Goal: Task Accomplishment & Management: Use online tool/utility

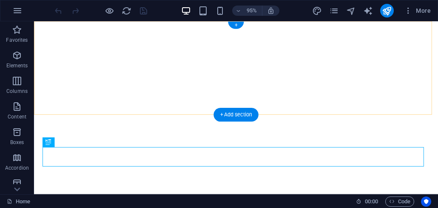
click at [231, 119] on div "+ Add section" at bounding box center [235, 115] width 45 height 14
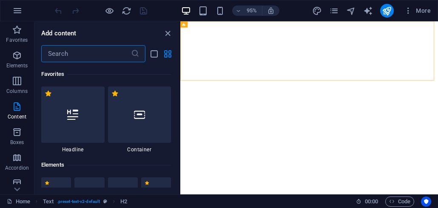
click at [81, 57] on input "text" at bounding box center [86, 53] width 90 height 17
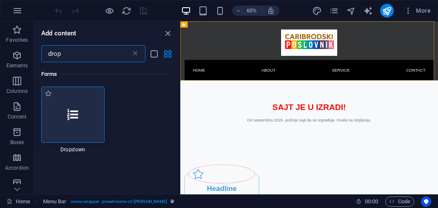
click at [77, 116] on icon at bounding box center [72, 114] width 11 height 11
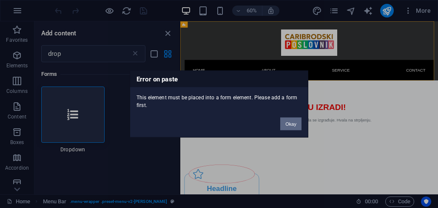
click at [292, 121] on button "Okay" at bounding box center [290, 123] width 21 height 13
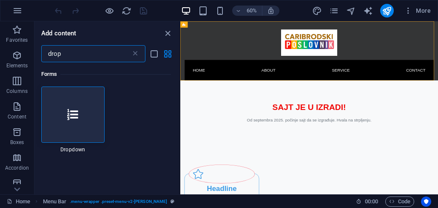
drag, startPoint x: 69, startPoint y: 53, endPoint x: 50, endPoint y: 54, distance: 19.2
click at [50, 54] on input "drop" at bounding box center [86, 53] width 90 height 17
click at [68, 57] on input "drop" at bounding box center [86, 53] width 90 height 17
drag, startPoint x: 69, startPoint y: 54, endPoint x: 49, endPoint y: 53, distance: 20.0
click at [49, 53] on input "drop" at bounding box center [86, 53] width 90 height 17
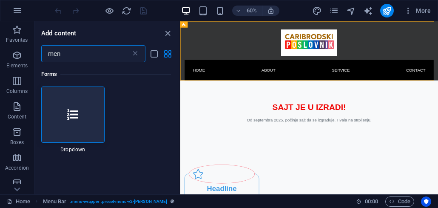
type input "menu"
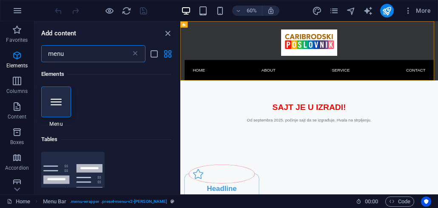
drag, startPoint x: 68, startPoint y: 54, endPoint x: 47, endPoint y: 54, distance: 21.7
click at [47, 54] on input "menu" at bounding box center [86, 53] width 90 height 17
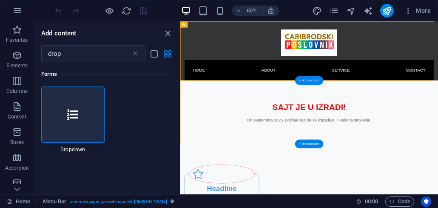
click at [305, 83] on div "+ Add section" at bounding box center [309, 80] width 28 height 9
click at [80, 115] on div at bounding box center [72, 114] width 63 height 56
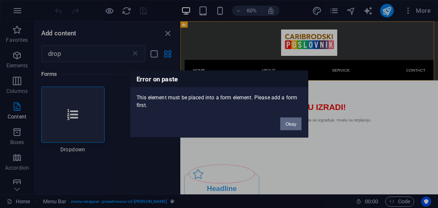
click at [300, 124] on button "Okay" at bounding box center [290, 123] width 21 height 13
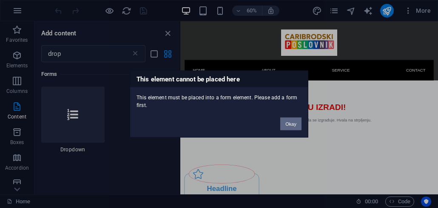
click at [287, 123] on button "Okay" at bounding box center [290, 123] width 21 height 13
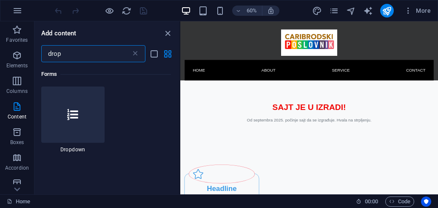
drag, startPoint x: 67, startPoint y: 57, endPoint x: 46, endPoint y: 56, distance: 21.3
click at [46, 56] on input "drop" at bounding box center [86, 53] width 90 height 17
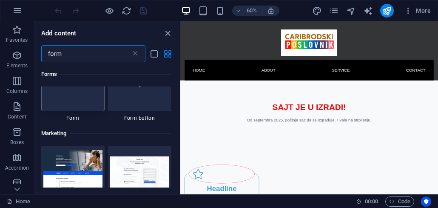
scroll to position [510, 0]
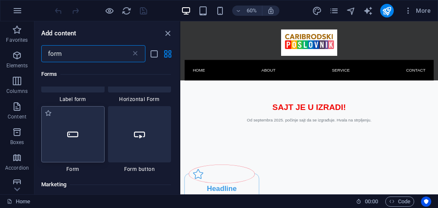
type input "form"
click at [81, 142] on div at bounding box center [72, 134] width 63 height 56
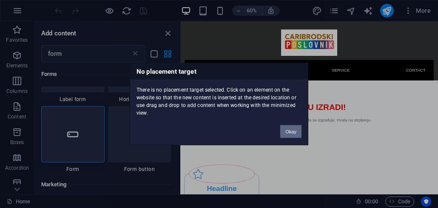
click at [286, 132] on button "Okay" at bounding box center [290, 131] width 21 height 13
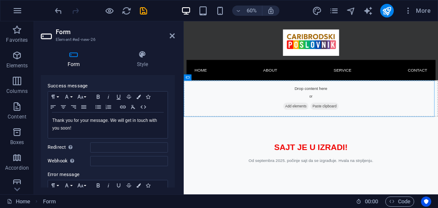
scroll to position [0, 0]
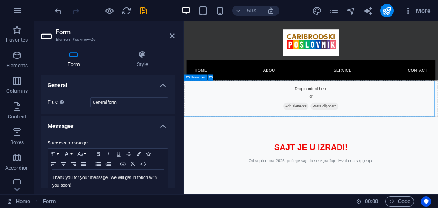
click at [364, 162] on span "Add elements" at bounding box center [371, 163] width 42 height 12
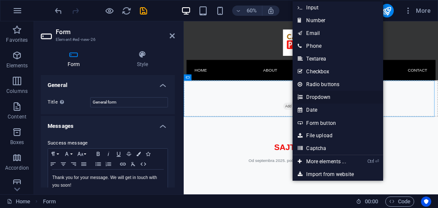
click at [324, 98] on link "Dropdown" at bounding box center [338, 97] width 90 height 13
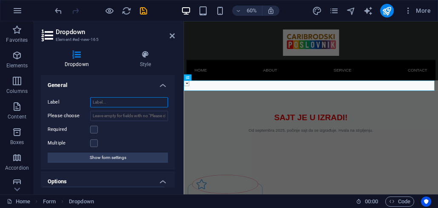
click at [107, 102] on input "Label" at bounding box center [129, 102] width 78 height 10
click at [110, 95] on div "Label Please choose Required Multiple Show form settings" at bounding box center [108, 129] width 134 height 79
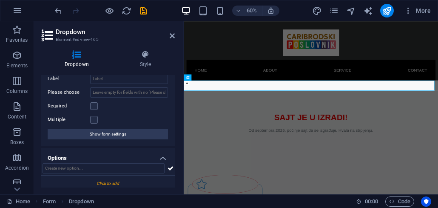
scroll to position [27, 0]
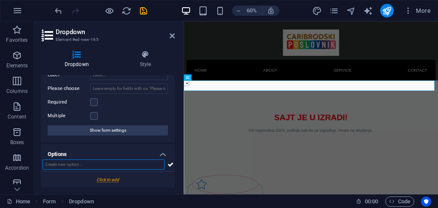
click at [108, 169] on input "text" at bounding box center [104, 164] width 122 height 10
type input "Udruženja"
click at [108, 180] on div at bounding box center [108, 179] width 134 height 16
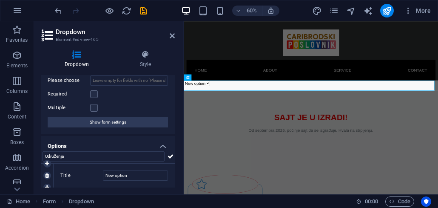
scroll to position [39, 0]
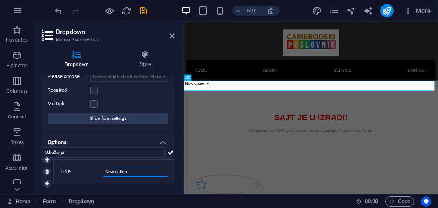
click at [134, 171] on input "New option" at bounding box center [135, 171] width 65 height 10
drag, startPoint x: 136, startPoint y: 171, endPoint x: 100, endPoint y: 173, distance: 35.3
click at [100, 173] on div "Title New option" at bounding box center [114, 171] width 108 height 10
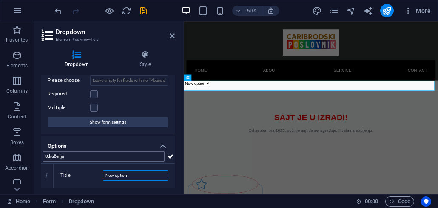
scroll to position [35, 0]
click at [82, 155] on input "Udruženja" at bounding box center [104, 156] width 122 height 10
click at [129, 176] on input "New option" at bounding box center [135, 175] width 65 height 10
drag, startPoint x: 142, startPoint y: 176, endPoint x: 100, endPoint y: 178, distance: 42.2
click at [98, 176] on div "Title New option" at bounding box center [114, 175] width 108 height 10
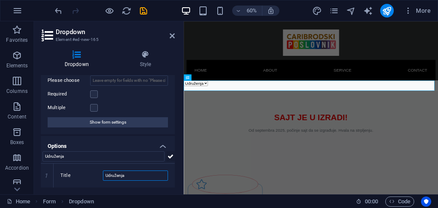
type input "Udruženja"
click at [168, 154] on icon at bounding box center [171, 156] width 6 height 10
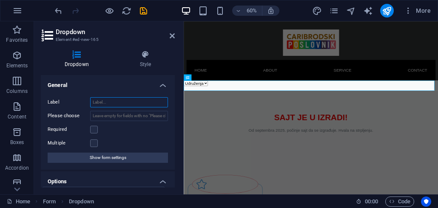
click at [100, 104] on input "Label" at bounding box center [129, 102] width 78 height 10
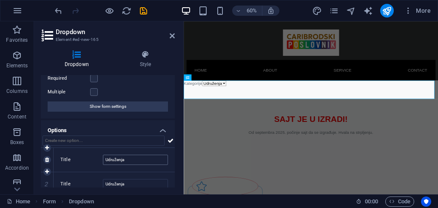
scroll to position [60, 0]
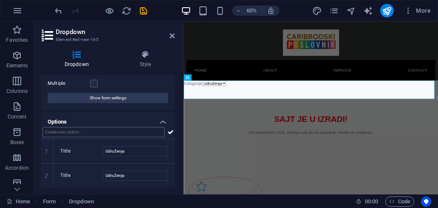
type input "Kategorije"
click at [74, 135] on input "text" at bounding box center [104, 132] width 122 height 10
click at [129, 175] on input "Udruženja" at bounding box center [135, 175] width 65 height 10
drag, startPoint x: 142, startPoint y: 176, endPoint x: 101, endPoint y: 176, distance: 40.8
click at [101, 176] on div "Title Udruženja" at bounding box center [114, 175] width 108 height 10
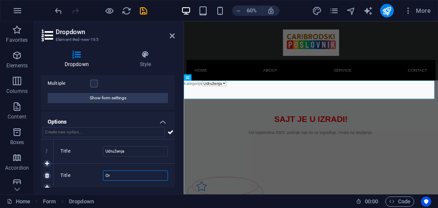
type input "O"
type input "Sport"
click at [47, 186] on icon at bounding box center [47, 187] width 4 height 5
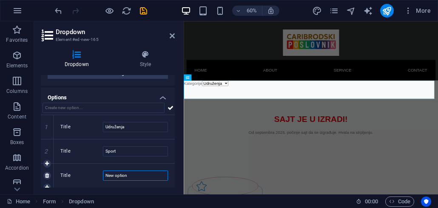
click at [131, 174] on input "New option" at bounding box center [135, 175] width 65 height 10
drag, startPoint x: 139, startPoint y: 175, endPoint x: 91, endPoint y: 175, distance: 47.6
click at [91, 175] on div "Title New option" at bounding box center [114, 175] width 108 height 10
type input "Zanati"
click at [85, 180] on div "Title Zanati" at bounding box center [114, 175] width 121 height 24
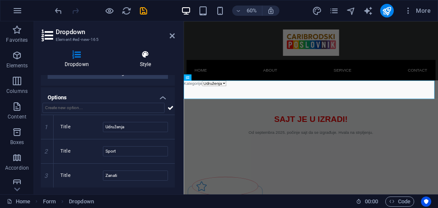
scroll to position [0, 0]
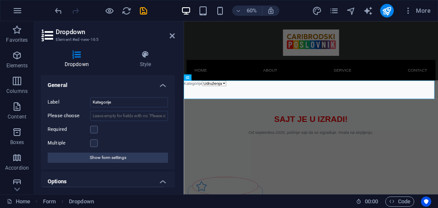
click at [90, 141] on label "Multiple" at bounding box center [69, 143] width 43 height 10
click at [0, 0] on input "Multiple" at bounding box center [0, 0] width 0 height 0
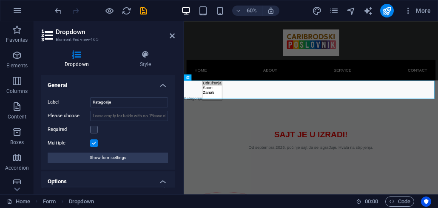
click at [99, 147] on div "Multiple" at bounding box center [108, 143] width 120 height 10
click at [94, 145] on label at bounding box center [94, 143] width 8 height 8
click at [0, 0] on input "Multiple" at bounding box center [0, 0] width 0 height 0
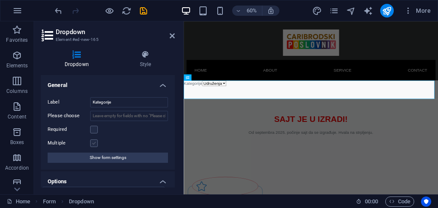
click at [97, 145] on label at bounding box center [94, 143] width 8 height 8
click at [0, 0] on input "Multiple" at bounding box center [0, 0] width 0 height 0
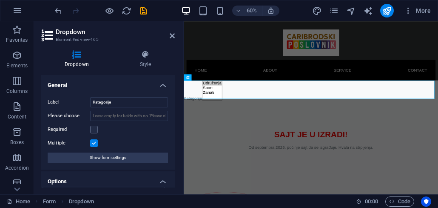
click at [91, 142] on label at bounding box center [94, 143] width 8 height 8
click at [0, 0] on input "Multiple" at bounding box center [0, 0] width 0 height 0
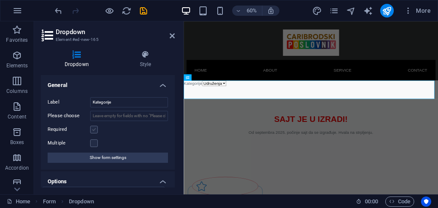
click at [94, 132] on label at bounding box center [94, 129] width 8 height 8
click at [0, 0] on input "Required" at bounding box center [0, 0] width 0 height 0
click at [96, 129] on label at bounding box center [94, 129] width 8 height 8
click at [0, 0] on input "Required" at bounding box center [0, 0] width 0 height 0
click at [96, 134] on div "Required" at bounding box center [108, 129] width 120 height 10
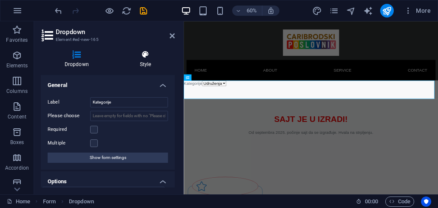
click at [146, 59] on h4 "Style" at bounding box center [145, 59] width 59 height 18
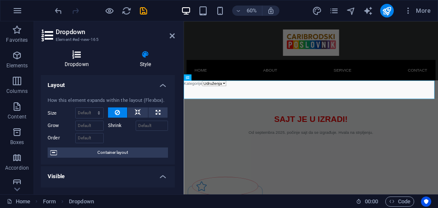
click at [79, 58] on icon at bounding box center [77, 54] width 72 height 9
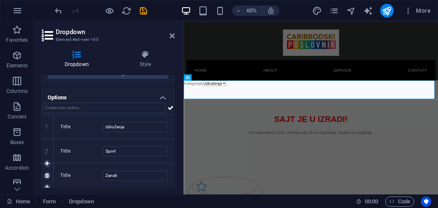
scroll to position [88, 0]
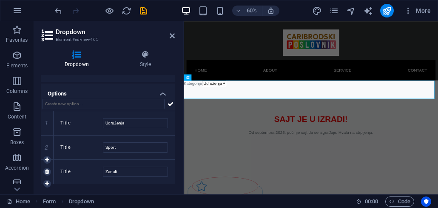
click at [171, 172] on div "Title Zanati" at bounding box center [114, 171] width 121 height 24
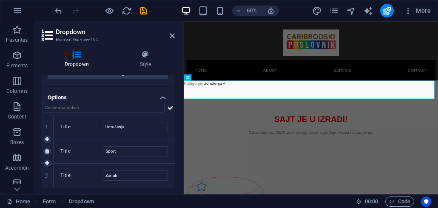
scroll to position [84, 0]
click at [66, 125] on label "Title" at bounding box center [81, 127] width 43 height 10
click at [103, 125] on input "Udruženja" at bounding box center [135, 127] width 65 height 10
click at [138, 135] on div "Title Udruženja" at bounding box center [114, 127] width 121 height 24
click at [128, 152] on input "Sport" at bounding box center [135, 151] width 65 height 10
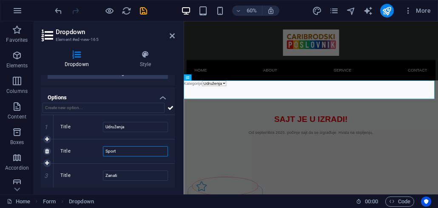
drag, startPoint x: 128, startPoint y: 152, endPoint x: 121, endPoint y: 152, distance: 6.8
click at [121, 152] on input "Sport" at bounding box center [135, 151] width 65 height 10
click at [83, 152] on label "Title" at bounding box center [81, 151] width 43 height 10
click at [103, 152] on input "Sport" at bounding box center [135, 151] width 65 height 10
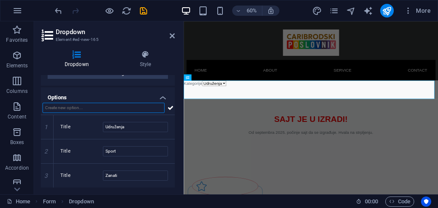
click at [83, 105] on input "text" at bounding box center [104, 107] width 122 height 10
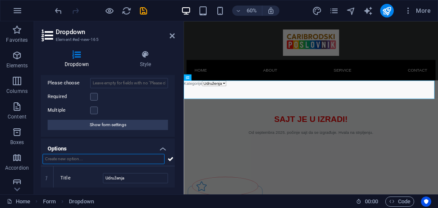
scroll to position [0, 0]
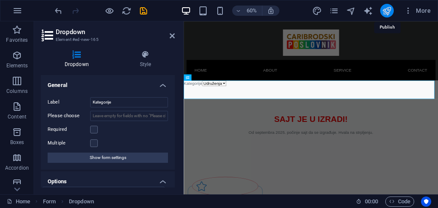
click at [388, 12] on icon "publish" at bounding box center [387, 11] width 10 height 10
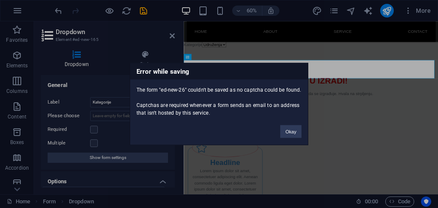
scroll to position [34, 0]
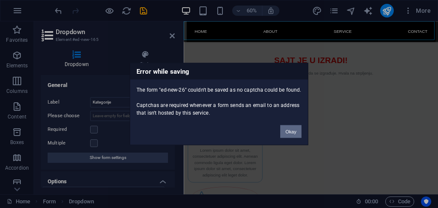
click at [289, 128] on button "Okay" at bounding box center [290, 131] width 21 height 13
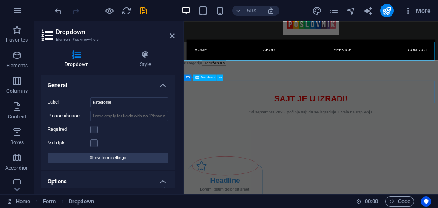
scroll to position [0, 0]
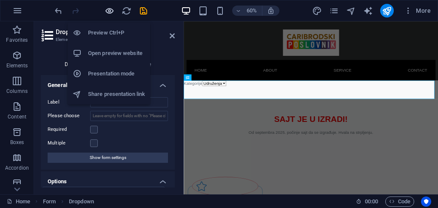
click at [111, 12] on icon "button" at bounding box center [110, 11] width 10 height 10
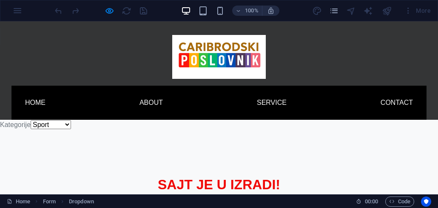
click at [31, 120] on select "Udruženja Sport Zanati" at bounding box center [51, 124] width 40 height 9
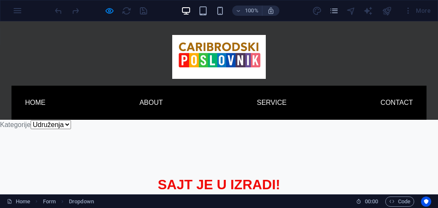
click at [31, 120] on select "Udruženja Sport Zanati" at bounding box center [51, 124] width 40 height 9
select select "Zanati"
click at [31, 120] on select "Udruženja Sport Zanati" at bounding box center [51, 124] width 40 height 9
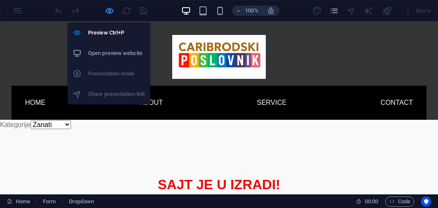
click at [112, 12] on icon "button" at bounding box center [110, 11] width 10 height 10
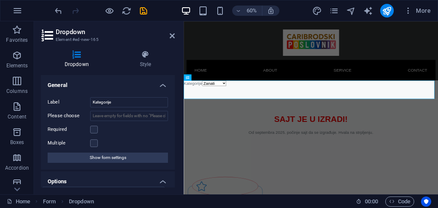
scroll to position [84, 0]
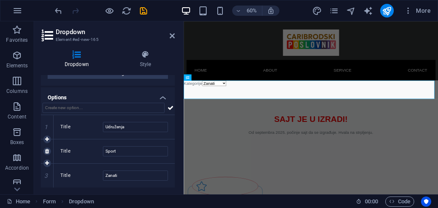
click at [169, 151] on div "Title Sport" at bounding box center [114, 151] width 121 height 24
drag, startPoint x: 169, startPoint y: 151, endPoint x: 95, endPoint y: 155, distance: 74.5
click at [95, 155] on div "Title Sport" at bounding box center [114, 151] width 121 height 24
click at [200, 133] on div "Kategorije Udruženja Sport Zanati" at bounding box center [396, 127] width 424 height 14
click at [219, 78] on icon at bounding box center [220, 77] width 3 height 6
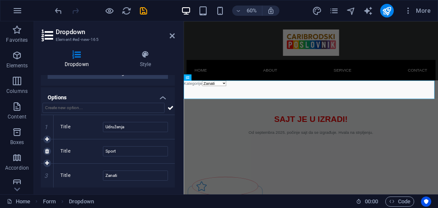
click at [91, 156] on label "Title" at bounding box center [81, 151] width 43 height 10
click at [103, 156] on input "Sport" at bounding box center [135, 151] width 65 height 10
click at [67, 151] on label "Title" at bounding box center [81, 151] width 43 height 10
click at [103, 151] on input "Sport" at bounding box center [135, 151] width 65 height 10
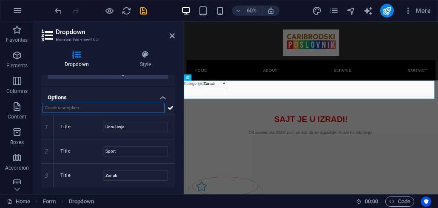
click at [85, 106] on input "text" at bounding box center [104, 107] width 122 height 10
type input "S"
type input "Ugostiteljstvo"
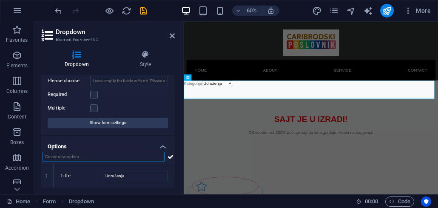
scroll to position [10, 0]
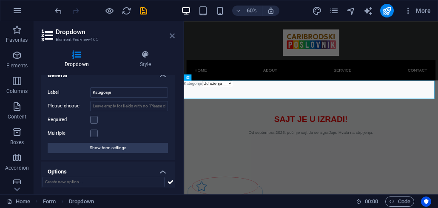
click at [172, 37] on icon at bounding box center [172, 35] width 5 height 7
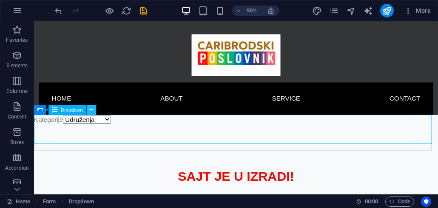
click at [91, 112] on icon at bounding box center [91, 109] width 4 height 9
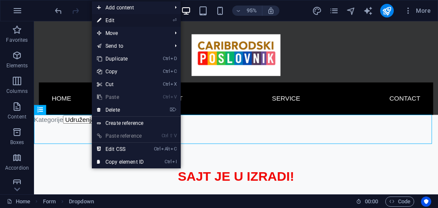
click at [127, 22] on link "⏎ Edit" at bounding box center [120, 20] width 57 height 13
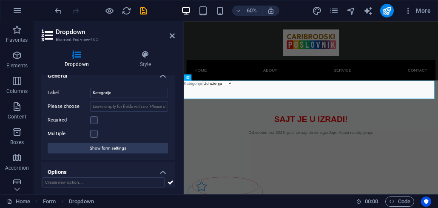
scroll to position [0, 0]
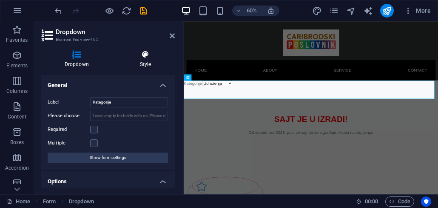
click at [143, 64] on h4 "Style" at bounding box center [145, 59] width 59 height 18
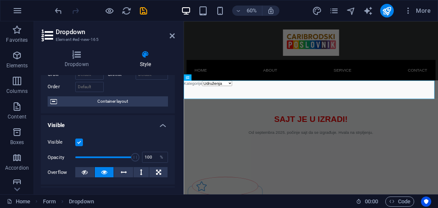
scroll to position [102, 0]
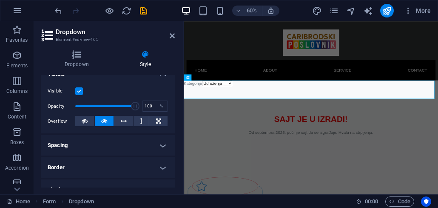
click at [110, 147] on h4 "Spacing" at bounding box center [108, 145] width 134 height 20
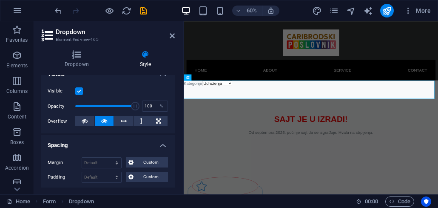
click at [110, 147] on h4 "Spacing" at bounding box center [108, 142] width 134 height 15
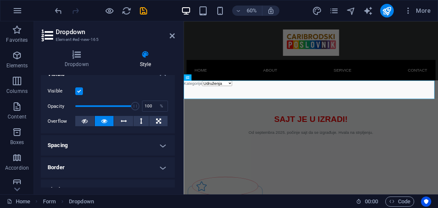
scroll to position [153, 0]
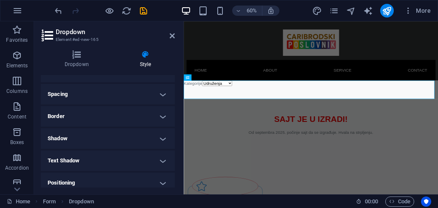
click at [110, 114] on h4 "Border" at bounding box center [108, 116] width 134 height 20
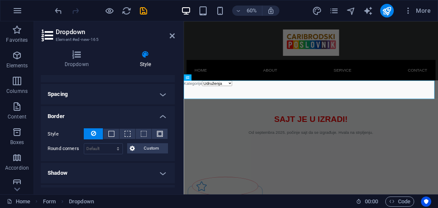
click at [110, 114] on h4 "Border" at bounding box center [108, 113] width 134 height 15
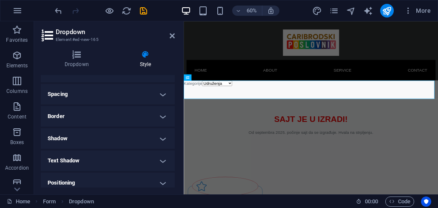
click at [110, 114] on h4 "Border" at bounding box center [108, 116] width 134 height 20
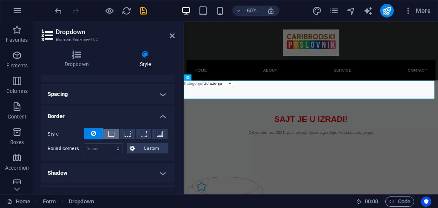
click at [113, 136] on span at bounding box center [111, 134] width 6 height 6
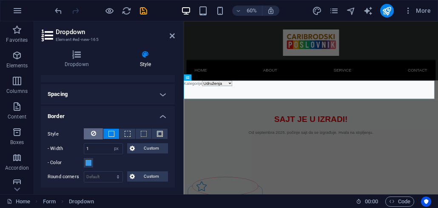
click at [92, 135] on icon at bounding box center [93, 133] width 5 height 10
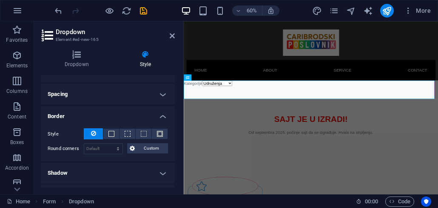
click at [145, 119] on h4 "Border" at bounding box center [108, 113] width 134 height 15
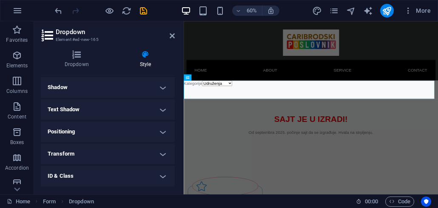
scroll to position [247, 0]
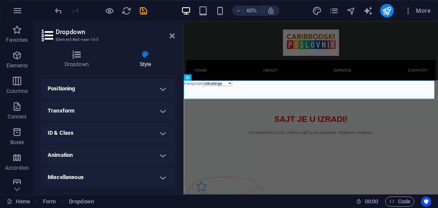
click at [115, 152] on h4 "Animation" at bounding box center [108, 155] width 134 height 20
click at [115, 152] on h4 "Animation" at bounding box center [108, 152] width 134 height 15
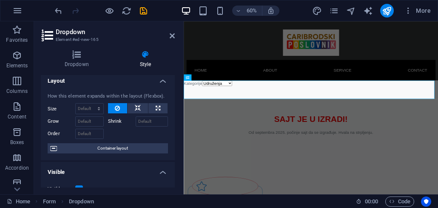
scroll to position [0, 0]
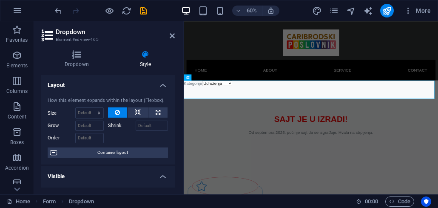
click at [160, 85] on h4 "Layout" at bounding box center [108, 82] width 134 height 15
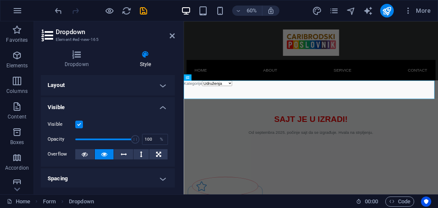
click at [164, 111] on h4 "Visible" at bounding box center [108, 104] width 134 height 15
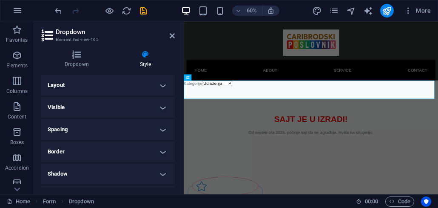
click at [167, 135] on h4 "Spacing" at bounding box center [108, 129] width 134 height 20
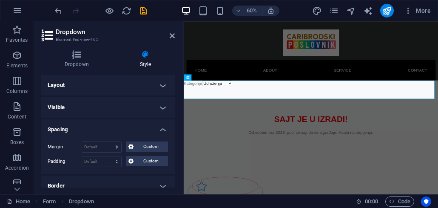
click at [165, 135] on div "Margin Default auto px % rem vw vh Custom Custom auto px % rem vw vh auto px % …" at bounding box center [108, 153] width 134 height 39
click at [161, 135] on div "Margin Default auto px % rem vw vh Custom Custom auto px % rem vw vh auto px % …" at bounding box center [108, 153] width 134 height 39
click at [161, 131] on h4 "Spacing" at bounding box center [108, 126] width 134 height 15
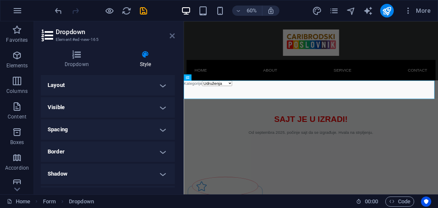
drag, startPoint x: 172, startPoint y: 36, endPoint x: 178, endPoint y: 15, distance: 21.6
click at [172, 36] on icon at bounding box center [172, 35] width 5 height 7
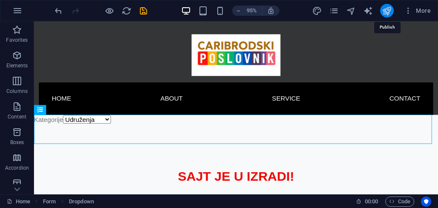
click at [387, 10] on icon "publish" at bounding box center [387, 11] width 10 height 10
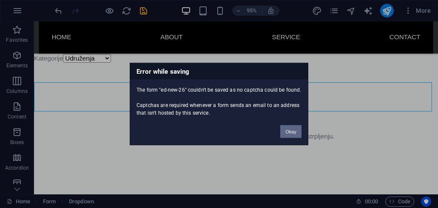
scroll to position [34, 0]
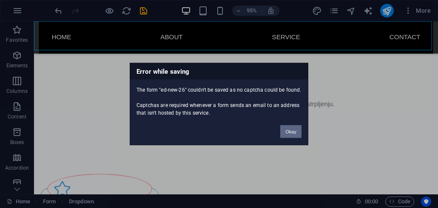
click at [293, 133] on button "Okay" at bounding box center [290, 131] width 21 height 13
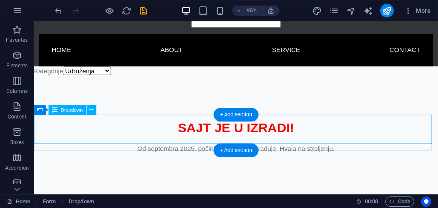
scroll to position [0, 0]
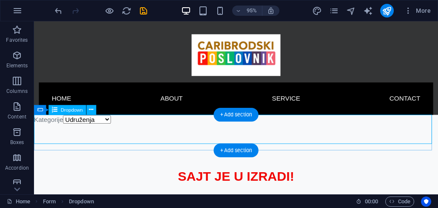
click at [88, 133] on div "Kategorije Udruženja Sport Zanati Ugostiteljstvo" at bounding box center [246, 127] width 425 height 14
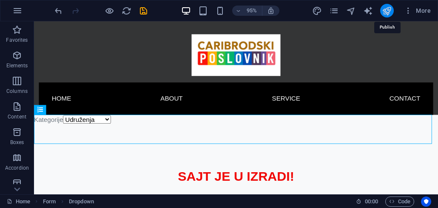
click at [386, 8] on icon "publish" at bounding box center [387, 11] width 10 height 10
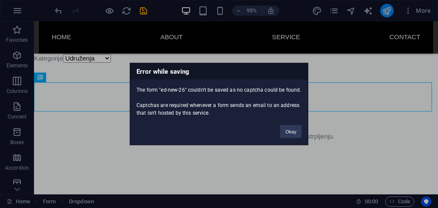
scroll to position [34, 0]
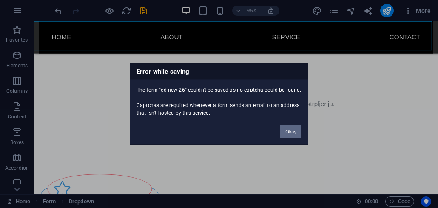
click at [296, 130] on button "Okay" at bounding box center [290, 131] width 21 height 13
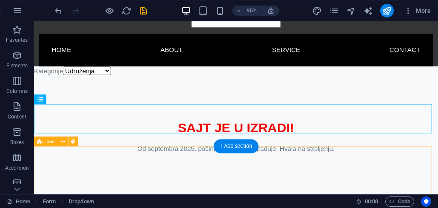
scroll to position [0, 0]
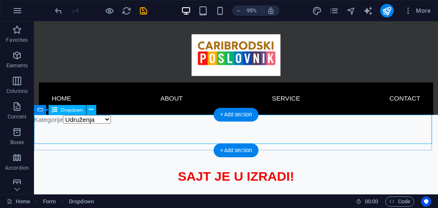
click at [82, 133] on div "Kategorije Udruženja Sport Zanati Ugostiteljstvo" at bounding box center [246, 127] width 425 height 14
click at [438, 133] on div "Kategorije Udruženja Sport Zanati Ugostiteljstvo" at bounding box center [246, 127] width 425 height 14
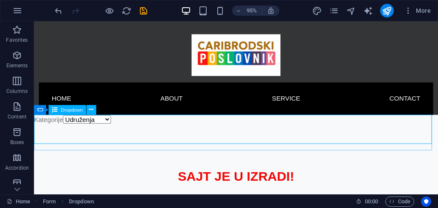
click at [76, 110] on span "Dropdown" at bounding box center [72, 109] width 22 height 5
click at [92, 110] on icon at bounding box center [91, 109] width 4 height 9
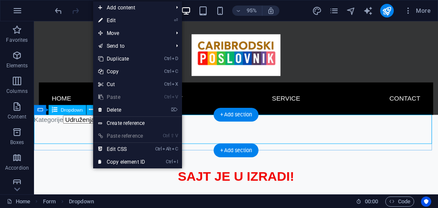
click at [77, 130] on div "Kategorije Udruženja Sport Zanati Ugostiteljstvo" at bounding box center [246, 127] width 425 height 14
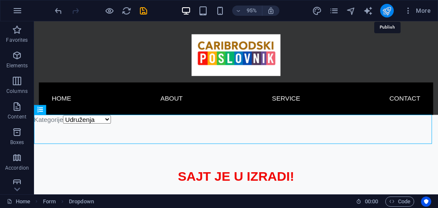
click at [389, 11] on icon "publish" at bounding box center [387, 11] width 10 height 10
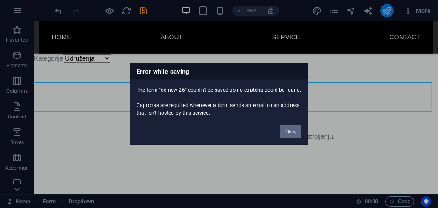
scroll to position [34, 0]
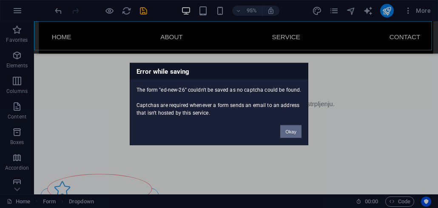
click at [290, 131] on button "Okay" at bounding box center [290, 131] width 21 height 13
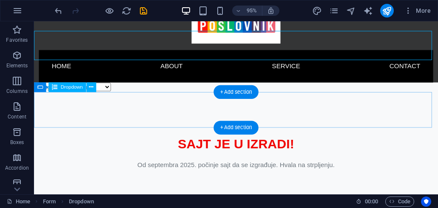
scroll to position [0, 0]
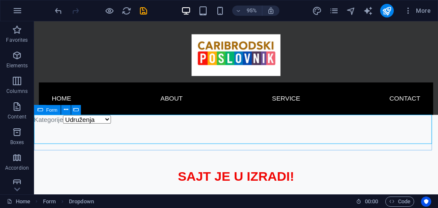
click at [40, 109] on icon at bounding box center [40, 110] width 6 height 10
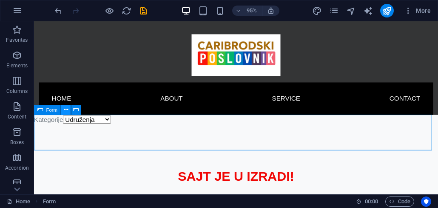
click at [64, 109] on icon at bounding box center [66, 109] width 4 height 9
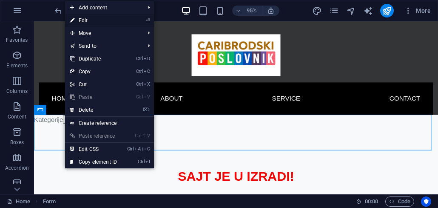
click at [94, 19] on link "⏎ Edit" at bounding box center [93, 20] width 57 height 13
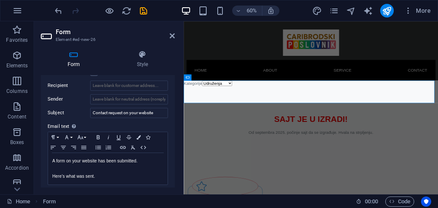
scroll to position [211, 0]
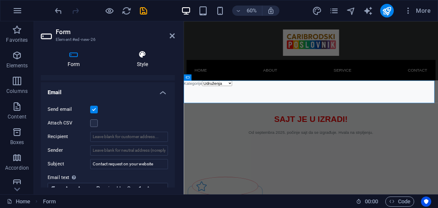
click at [144, 60] on h4 "Style" at bounding box center [142, 59] width 65 height 18
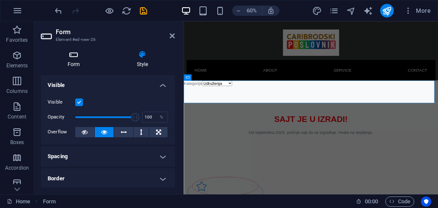
click at [70, 56] on icon at bounding box center [74, 54] width 66 height 9
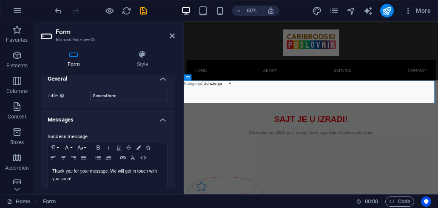
scroll to position [0, 0]
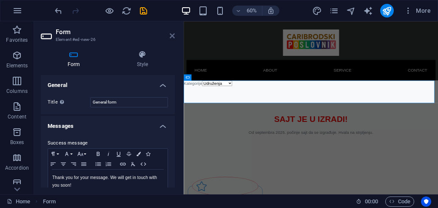
click at [173, 36] on icon at bounding box center [172, 35] width 5 height 7
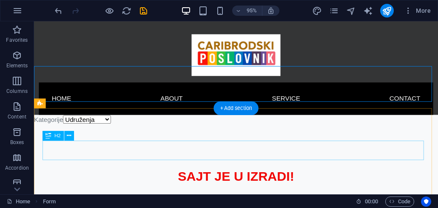
scroll to position [51, 0]
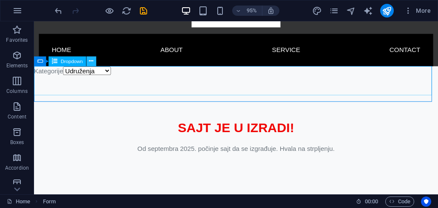
click at [88, 63] on button at bounding box center [91, 62] width 10 height 10
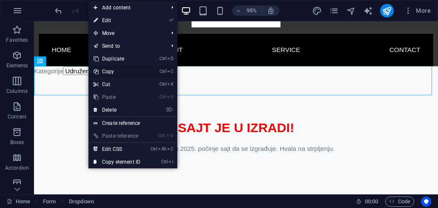
click at [113, 72] on link "Ctrl C Copy" at bounding box center [116, 71] width 57 height 13
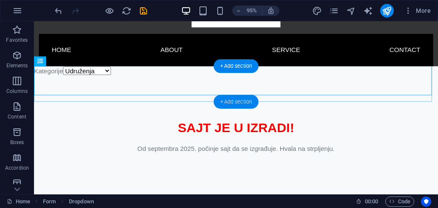
click at [233, 103] on div "+ Add section" at bounding box center [235, 102] width 45 height 14
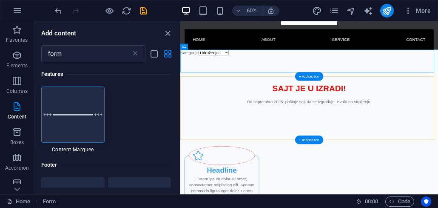
drag, startPoint x: 489, startPoint y: 98, endPoint x: 513, endPoint y: 94, distance: 24.5
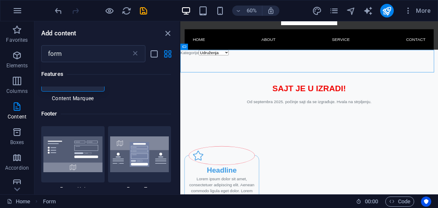
scroll to position [0, 0]
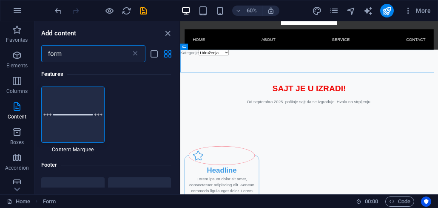
drag, startPoint x: 69, startPoint y: 56, endPoint x: 42, endPoint y: 55, distance: 27.2
click at [42, 55] on input "form" at bounding box center [86, 53] width 90 height 17
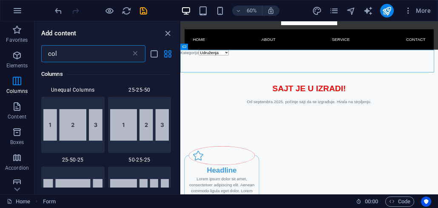
scroll to position [459, 0]
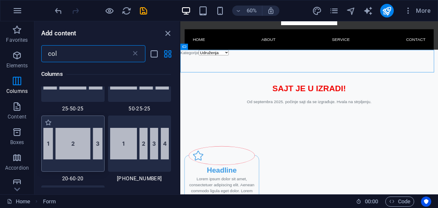
type input "col"
click at [79, 149] on img at bounding box center [72, 143] width 59 height 31
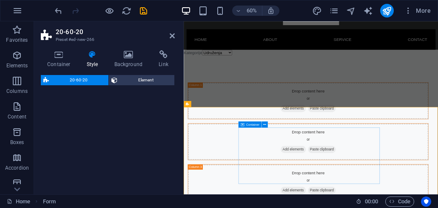
select select "%"
select select "rem"
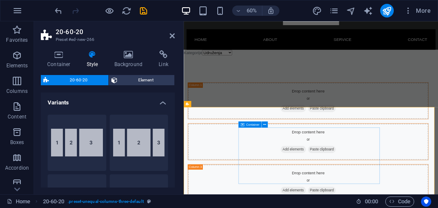
scroll to position [0, 0]
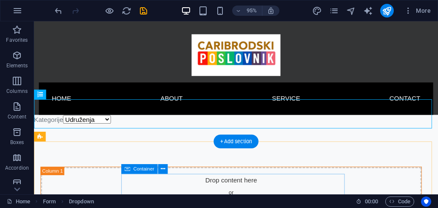
scroll to position [51, 0]
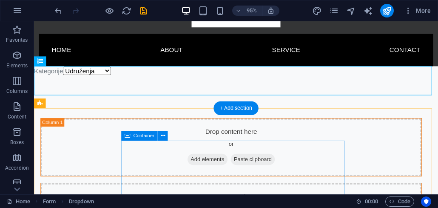
drag, startPoint x: 247, startPoint y: 99, endPoint x: 209, endPoint y: 192, distance: 100.0
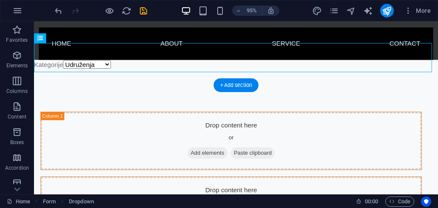
scroll to position [87, 0]
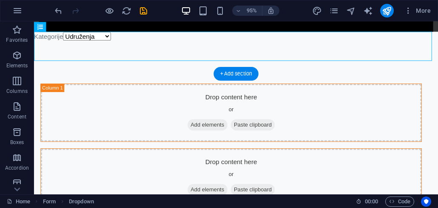
drag, startPoint x: 109, startPoint y: 82, endPoint x: 217, endPoint y: 155, distance: 130.7
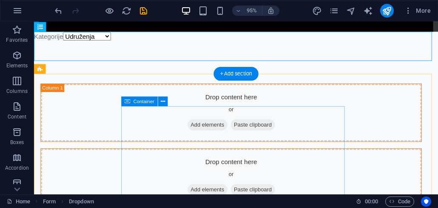
click at [262, 192] on span "Paste clipboard" at bounding box center [264, 198] width 47 height 12
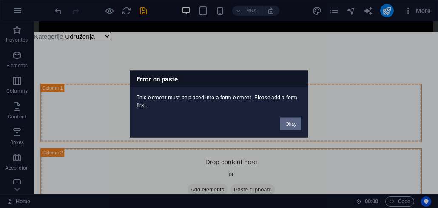
click at [294, 123] on button "Okay" at bounding box center [290, 123] width 21 height 13
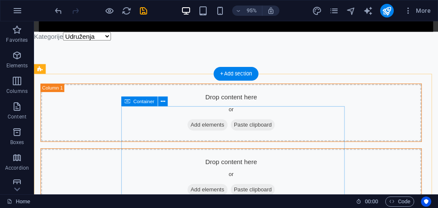
click at [223, 192] on span "Add elements" at bounding box center [217, 198] width 42 height 12
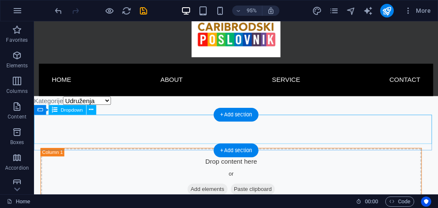
scroll to position [0, 0]
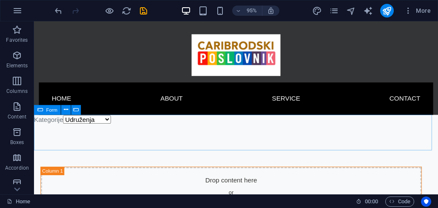
click at [47, 109] on span "Form" at bounding box center [51, 109] width 11 height 5
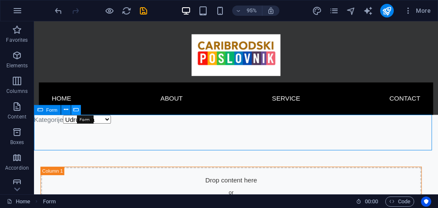
click at [79, 111] on button at bounding box center [76, 110] width 10 height 10
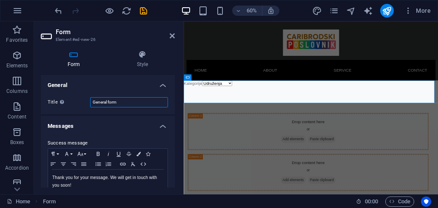
click at [125, 103] on input "General form" at bounding box center [129, 102] width 78 height 10
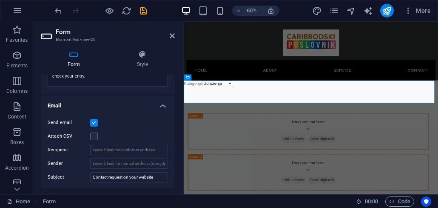
scroll to position [204, 0]
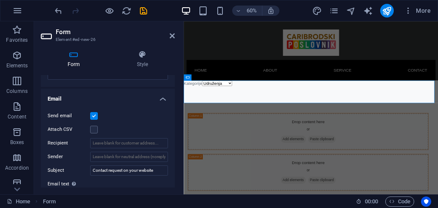
click at [94, 118] on label at bounding box center [94, 116] width 8 height 8
click at [0, 0] on input "Send email" at bounding box center [0, 0] width 0 height 0
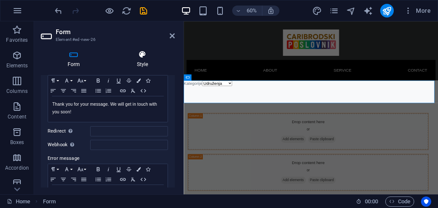
scroll to position [57, 0]
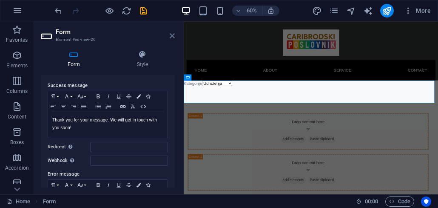
click at [171, 37] on icon at bounding box center [172, 35] width 5 height 7
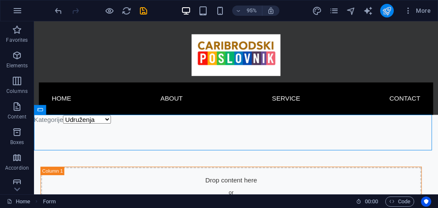
click at [390, 14] on icon "publish" at bounding box center [387, 11] width 10 height 10
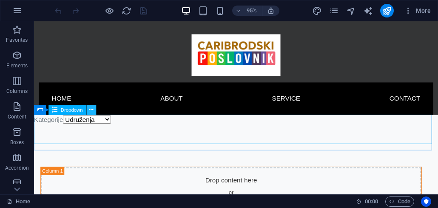
click at [89, 112] on icon at bounding box center [91, 109] width 4 height 9
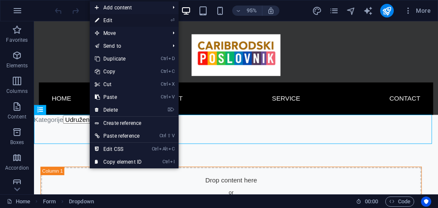
click at [111, 21] on link "⏎ Edit" at bounding box center [118, 20] width 57 height 13
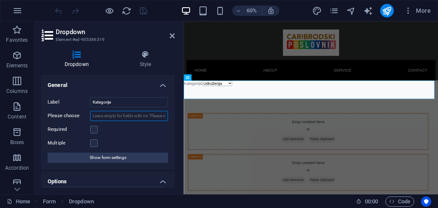
scroll to position [9, 0]
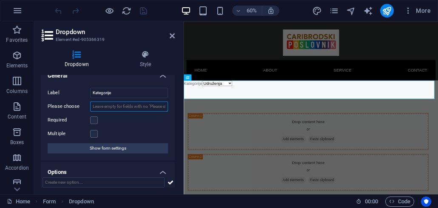
drag, startPoint x: 103, startPoint y: 107, endPoint x: 163, endPoint y: 107, distance: 60.4
click at [163, 107] on input "Please choose" at bounding box center [129, 106] width 78 height 10
click at [151, 108] on input "Please choose" at bounding box center [129, 106] width 78 height 10
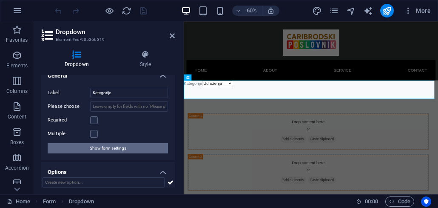
click at [117, 151] on span "Show form settings" at bounding box center [108, 148] width 37 height 10
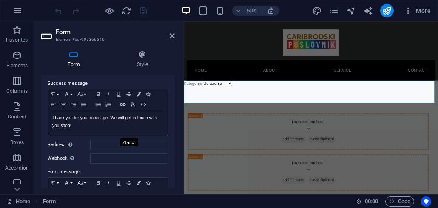
scroll to position [57, 0]
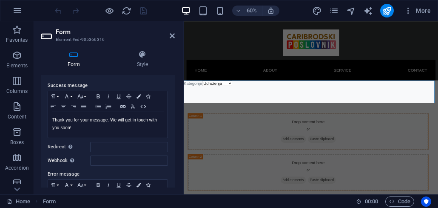
click at [176, 38] on aside "Form Element #ed-905366316 Form Style General Title Define a name for the form.…" at bounding box center [109, 107] width 150 height 173
click at [174, 38] on icon at bounding box center [172, 35] width 5 height 7
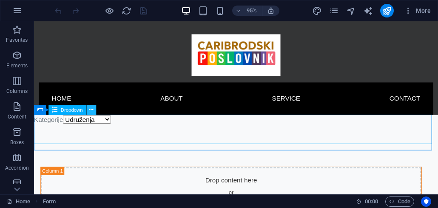
click at [88, 111] on button at bounding box center [91, 110] width 10 height 10
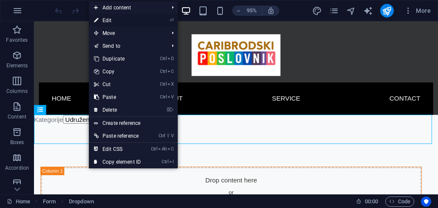
click at [119, 24] on link "⏎ Edit" at bounding box center [117, 20] width 57 height 13
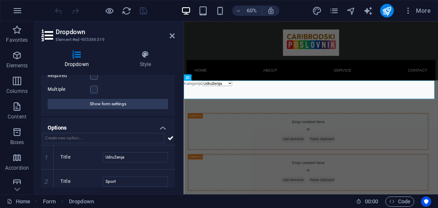
scroll to position [60, 0]
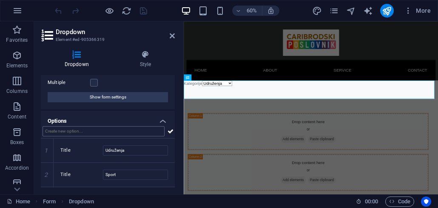
click at [68, 133] on input "text" at bounding box center [104, 131] width 122 height 10
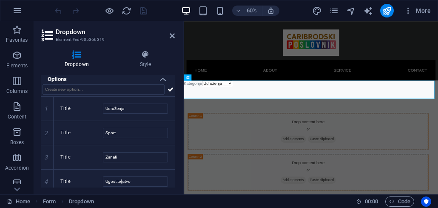
scroll to position [108, 0]
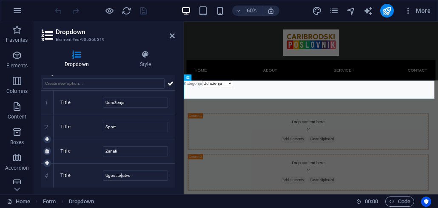
click at [78, 148] on label "Title" at bounding box center [81, 151] width 43 height 10
click at [103, 148] on input "Zanati" at bounding box center [135, 151] width 65 height 10
click at [142, 153] on input "Zanati" at bounding box center [135, 151] width 65 height 10
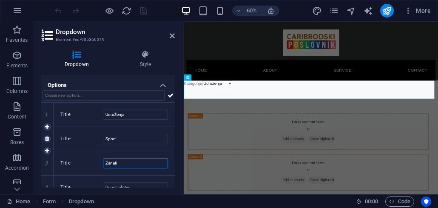
scroll to position [102, 0]
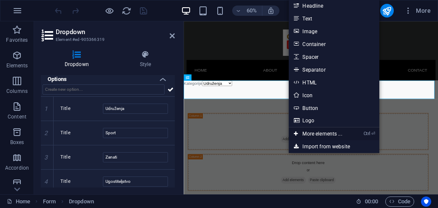
drag, startPoint x: 310, startPoint y: 131, endPoint x: 87, endPoint y: 190, distance: 230.5
click at [310, 131] on link "Ctrl ⏎ More elements ..." at bounding box center [318, 133] width 58 height 13
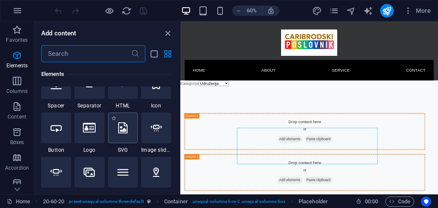
scroll to position [204, 0]
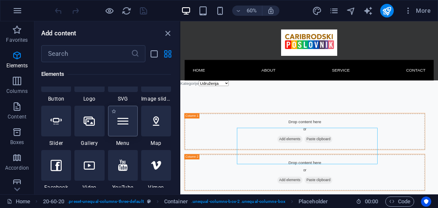
click at [129, 126] on div at bounding box center [123, 120] width 30 height 31
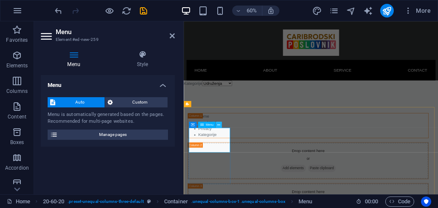
click at [219, 123] on icon at bounding box center [218, 125] width 3 height 6
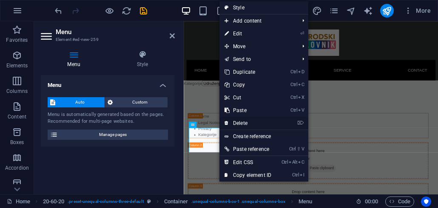
drag, startPoint x: 249, startPoint y: 122, endPoint x: 226, endPoint y: 108, distance: 26.9
click at [249, 122] on link "⌦ Delete" at bounding box center [247, 123] width 57 height 13
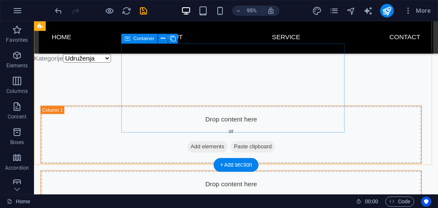
scroll to position [89, 0]
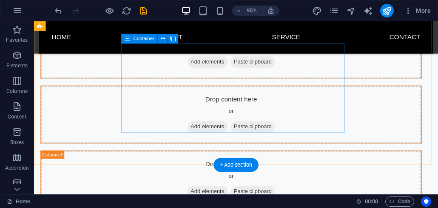
click at [210, 126] on span "Add elements" at bounding box center [217, 132] width 42 height 12
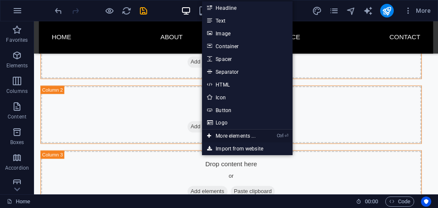
click at [236, 135] on link "Ctrl ⏎ More elements ..." at bounding box center [231, 135] width 58 height 13
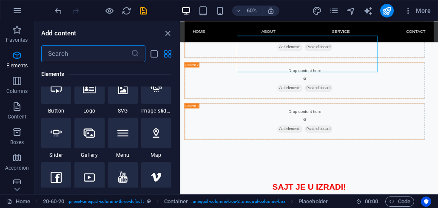
scroll to position [193, 0]
drag, startPoint x: 126, startPoint y: 138, endPoint x: 162, endPoint y: 219, distance: 88.1
click at [126, 138] on div at bounding box center [123, 132] width 30 height 31
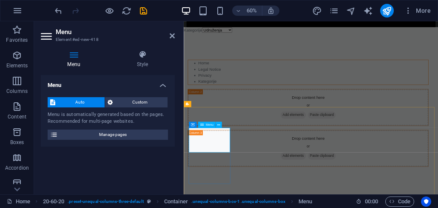
scroll to position [0, 0]
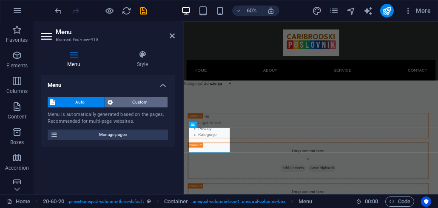
click at [139, 105] on span "Custom" at bounding box center [140, 102] width 50 height 10
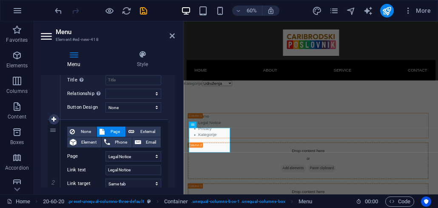
scroll to position [51, 0]
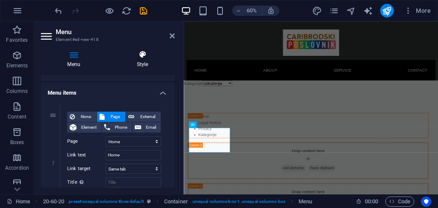
click at [141, 54] on icon at bounding box center [142, 54] width 65 height 9
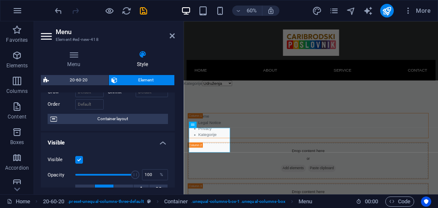
scroll to position [102, 0]
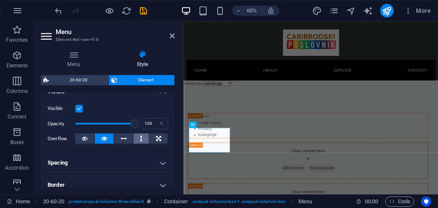
click at [141, 142] on icon at bounding box center [141, 138] width 3 height 10
click at [121, 142] on icon at bounding box center [124, 138] width 6 height 10
click at [107, 141] on button at bounding box center [104, 138] width 19 height 10
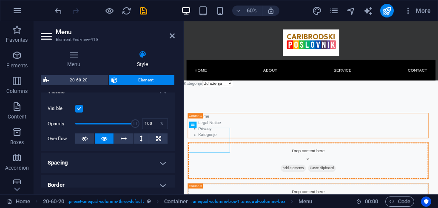
drag, startPoint x: 337, startPoint y: 231, endPoint x: 363, endPoint y: 241, distance: 27.3
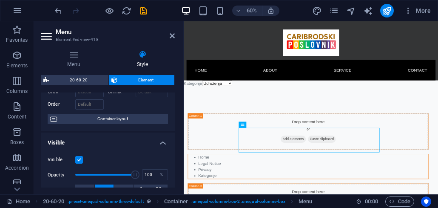
scroll to position [0, 0]
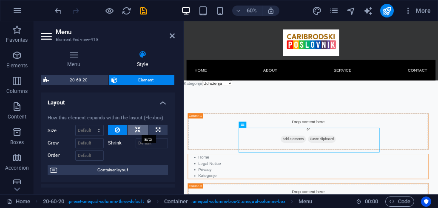
click at [136, 134] on icon at bounding box center [138, 130] width 6 height 10
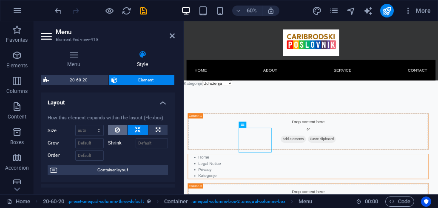
click at [121, 134] on button at bounding box center [118, 130] width 20 height 10
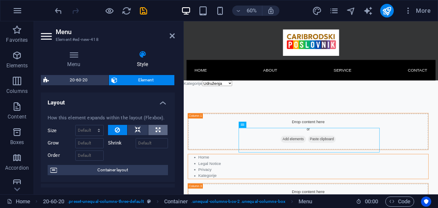
click at [158, 132] on icon at bounding box center [158, 130] width 5 height 10
type input "100"
select select "%"
click at [140, 132] on button at bounding box center [138, 130] width 20 height 10
select select "DISABLED_OPTION_VALUE"
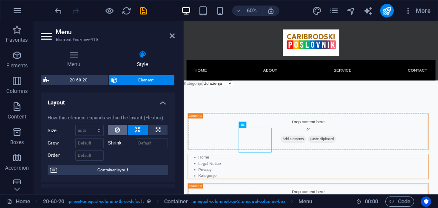
click at [116, 132] on icon at bounding box center [117, 130] width 5 height 10
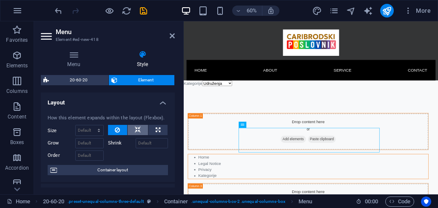
click at [135, 132] on icon at bounding box center [138, 130] width 6 height 10
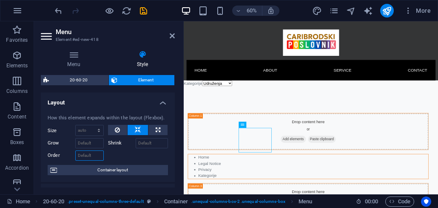
click at [98, 156] on input "Order" at bounding box center [89, 155] width 28 height 10
click at [101, 153] on input "Order" at bounding box center [89, 155] width 28 height 10
click at [94, 133] on select "Default auto px % 1/1 1/2 1/3 1/4 1/5 1/6 1/7 1/8 1/9 1/10" at bounding box center [90, 130] width 28 height 10
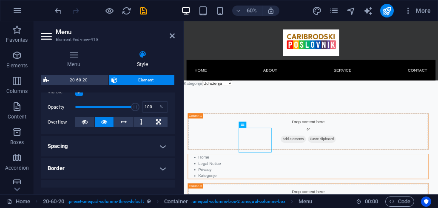
scroll to position [153, 0]
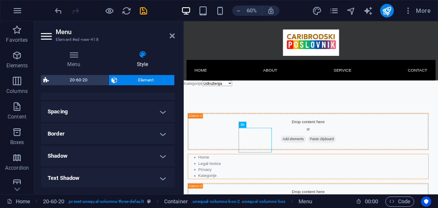
click at [166, 111] on h4 "Spacing" at bounding box center [108, 111] width 134 height 20
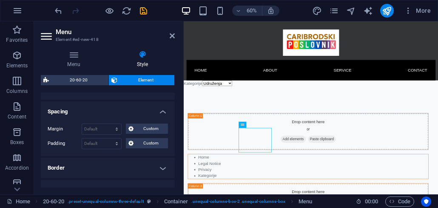
click at [161, 111] on h4 "Spacing" at bounding box center [108, 108] width 134 height 15
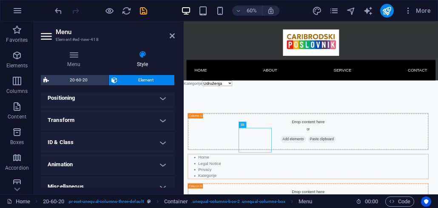
scroll to position [204, 0]
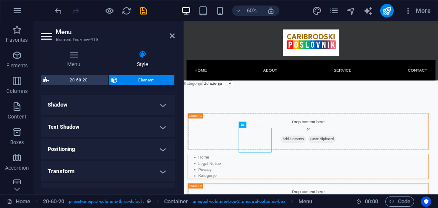
click at [163, 149] on h4 "Positioning" at bounding box center [108, 149] width 134 height 20
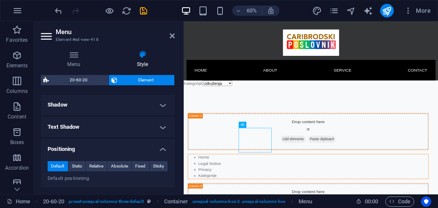
scroll to position [255, 0]
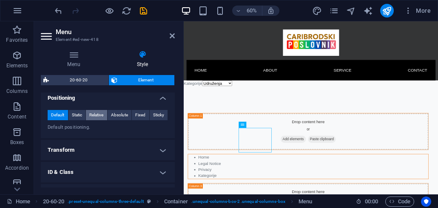
click at [97, 115] on span "Relative" at bounding box center [96, 115] width 14 height 10
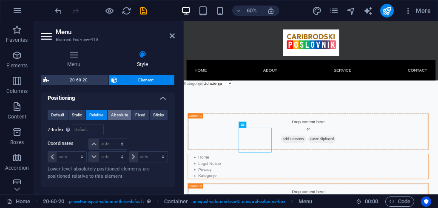
click at [116, 117] on span "Absolute" at bounding box center [119, 115] width 17 height 10
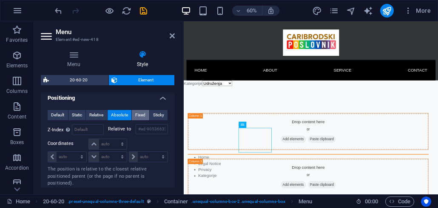
click at [136, 117] on span "Fixed" at bounding box center [140, 115] width 10 height 10
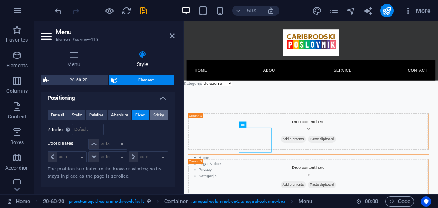
click at [160, 117] on span "Sticky" at bounding box center [158, 115] width 11 height 10
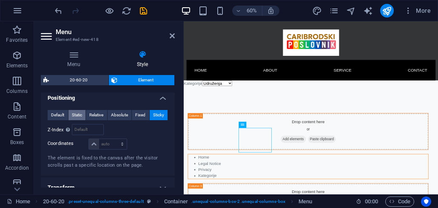
click at [83, 117] on button "Static" at bounding box center [76, 115] width 17 height 10
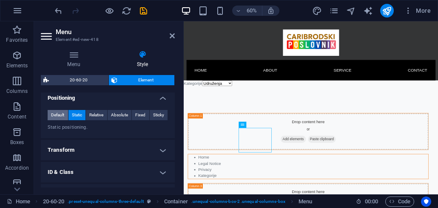
click at [55, 117] on span "Default" at bounding box center [57, 115] width 13 height 10
click at [160, 146] on h4 "Transform" at bounding box center [108, 149] width 134 height 20
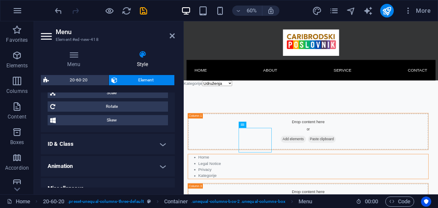
scroll to position [354, 0]
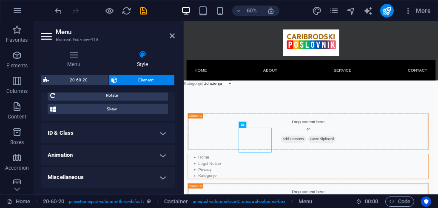
click at [163, 154] on h4 "Animation" at bounding box center [108, 155] width 134 height 20
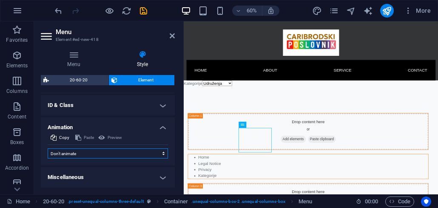
click at [144, 155] on select "Don't animate Show / Hide Slide up/down Zoom in/out Slide left to right Slide r…" at bounding box center [108, 153] width 120 height 10
click at [161, 177] on h4 "Miscellaneous" at bounding box center [108, 177] width 134 height 20
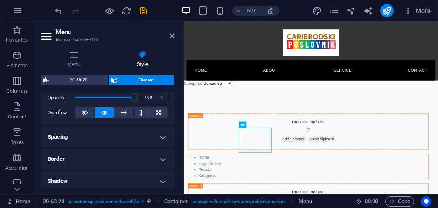
scroll to position [0, 0]
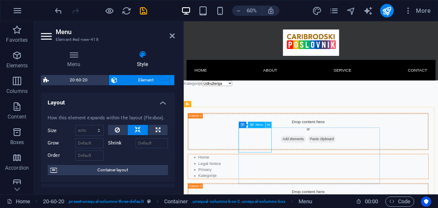
click at [268, 125] on icon at bounding box center [268, 125] width 3 height 6
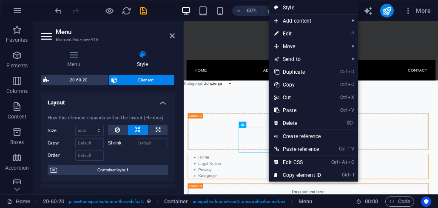
click at [296, 11] on link "Style" at bounding box center [313, 7] width 89 height 13
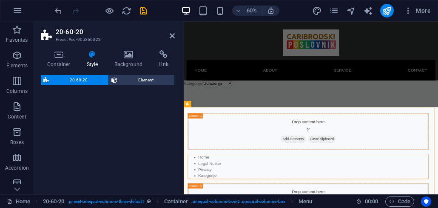
select select "%"
select select "rem"
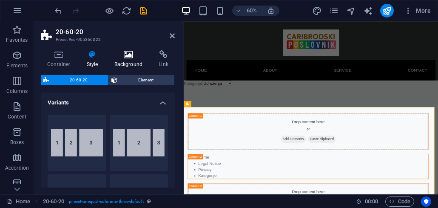
click at [134, 63] on h4 "Background" at bounding box center [130, 59] width 45 height 18
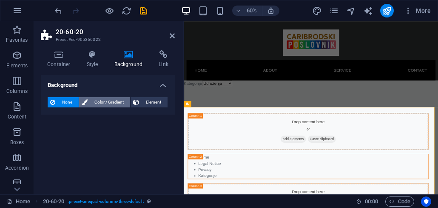
click at [120, 100] on span "Color / Gradient" at bounding box center [108, 102] width 37 height 10
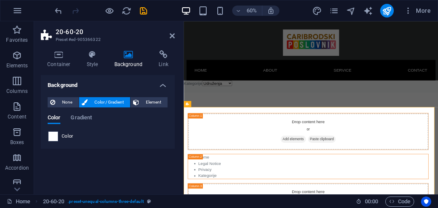
click at [48, 137] on div "Color" at bounding box center [108, 136] width 120 height 11
click at [54, 137] on span at bounding box center [52, 135] width 9 height 9
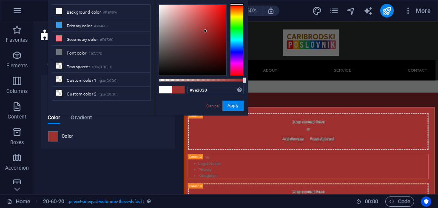
click at [205, 31] on div at bounding box center [192, 40] width 67 height 71
click at [204, 32] on div at bounding box center [205, 30] width 3 height 3
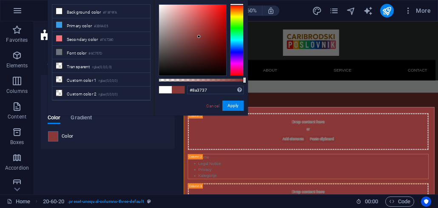
click at [193, 42] on div at bounding box center [192, 40] width 67 height 71
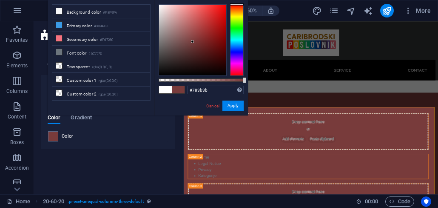
click at [176, 27] on div at bounding box center [192, 40] width 67 height 71
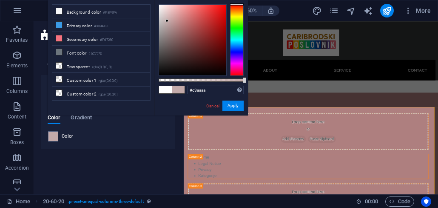
click at [167, 21] on div at bounding box center [192, 40] width 67 height 71
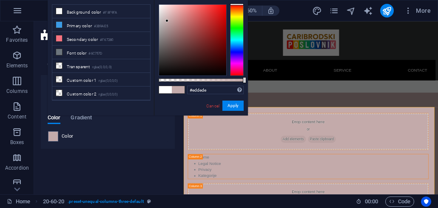
drag, startPoint x: 165, startPoint y: 16, endPoint x: 163, endPoint y: 9, distance: 6.9
click at [163, 9] on div at bounding box center [192, 40] width 67 height 71
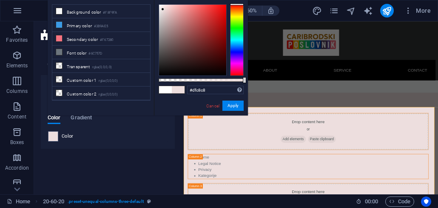
drag, startPoint x: 163, startPoint y: 9, endPoint x: 165, endPoint y: 13, distance: 4.6
click at [164, 11] on div at bounding box center [162, 9] width 3 height 3
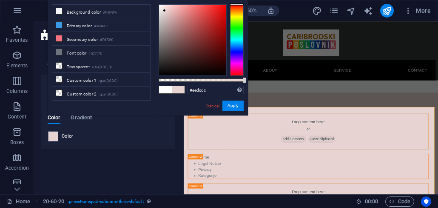
click at [164, 9] on div at bounding box center [192, 40] width 67 height 71
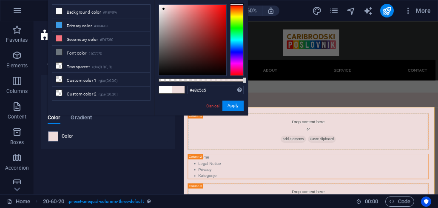
drag, startPoint x: 165, startPoint y: 11, endPoint x: 194, endPoint y: 14, distance: 29.1
click at [169, 11] on div at bounding box center [192, 40] width 67 height 71
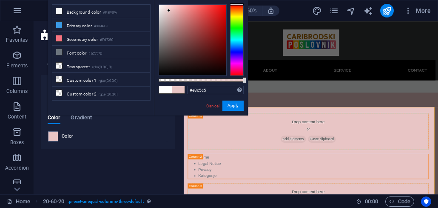
click at [240, 41] on div at bounding box center [237, 39] width 14 height 71
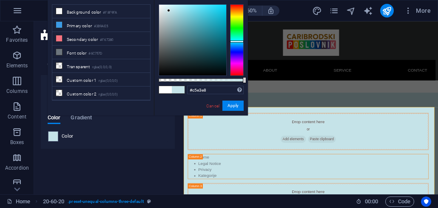
click at [240, 41] on div at bounding box center [237, 41] width 14 height 2
click at [168, 49] on div at bounding box center [192, 40] width 67 height 71
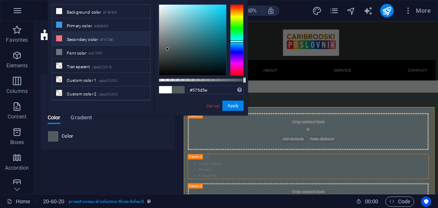
drag, startPoint x: 163, startPoint y: 49, endPoint x: 95, endPoint y: 40, distance: 68.6
click at [161, 49] on div at bounding box center [192, 40] width 67 height 71
click at [164, 45] on div at bounding box center [192, 40] width 67 height 71
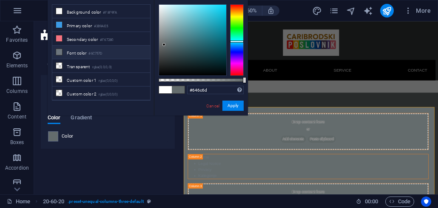
click at [57, 56] on li "Font color #6C757D" at bounding box center [101, 53] width 98 height 14
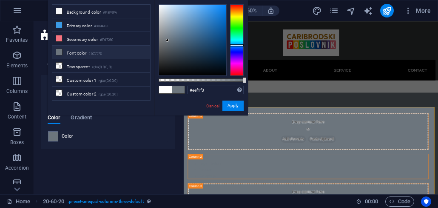
click at [160, 8] on div at bounding box center [192, 40] width 67 height 71
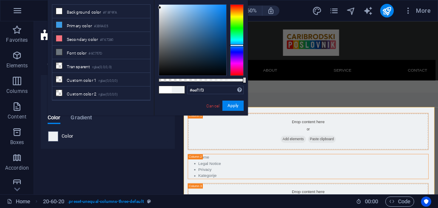
click at [160, 8] on div at bounding box center [159, 7] width 3 height 3
click at [159, 3] on div "#eef1f3 Supported formats #0852ed rgb(8, 82, 237) rgba(8, 82, 237, 90%) hsv(221…" at bounding box center [201, 119] width 94 height 239
click at [159, 9] on div at bounding box center [159, 7] width 3 height 3
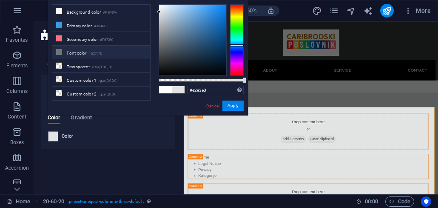
click at [88, 50] on li "Font color #6C757D" at bounding box center [101, 53] width 98 height 14
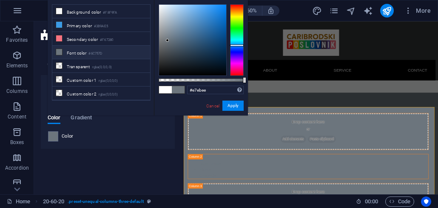
click at [161, 9] on div at bounding box center [192, 40] width 67 height 71
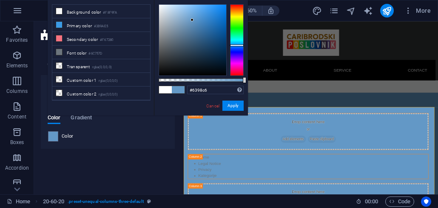
click at [192, 20] on div at bounding box center [192, 40] width 67 height 71
click at [216, 17] on div at bounding box center [192, 40] width 67 height 71
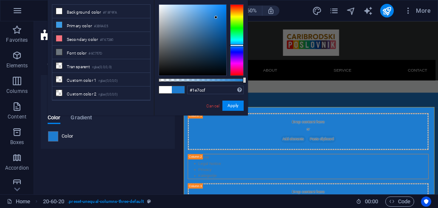
click at [213, 28] on div at bounding box center [192, 40] width 67 height 71
click at [218, 32] on div at bounding box center [192, 40] width 67 height 71
click at [215, 13] on div at bounding box center [192, 40] width 67 height 71
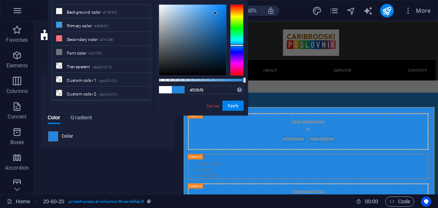
click at [160, 6] on div at bounding box center [192, 40] width 67 height 71
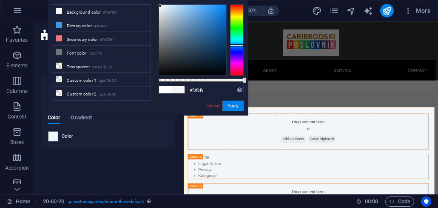
click at [161, 6] on div at bounding box center [160, 5] width 3 height 3
type input "#f1f5f9"
click at [209, 108] on link "Cancel" at bounding box center [212, 105] width 15 height 6
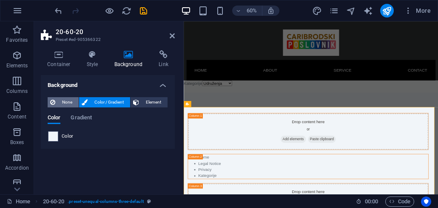
click at [58, 102] on span "None" at bounding box center [67, 102] width 18 height 10
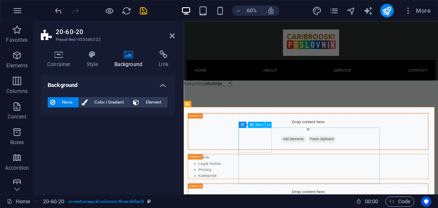
click at [258, 125] on span "Menu" at bounding box center [260, 124] width 8 height 3
click at [257, 123] on span "Menu" at bounding box center [260, 124] width 8 height 3
click at [259, 126] on span "Menu" at bounding box center [260, 124] width 8 height 3
click at [170, 33] on icon at bounding box center [172, 35] width 5 height 7
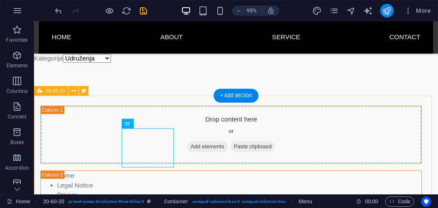
click at [386, 13] on icon "publish" at bounding box center [387, 11] width 10 height 10
